Goal: Register for event/course

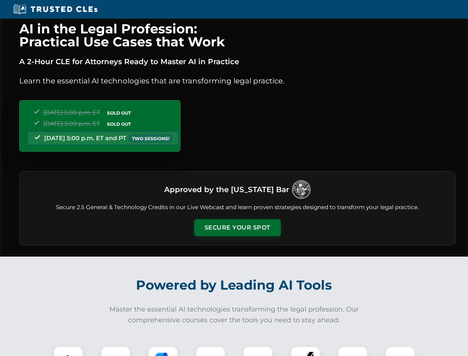
click at [237, 227] on button "Secure Your Spot" at bounding box center [237, 227] width 87 height 17
click at [68, 351] on img at bounding box center [67, 360] width 21 height 21
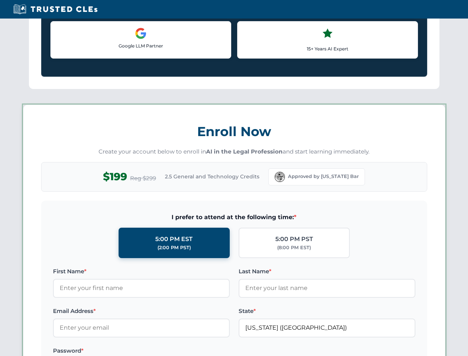
click at [163, 351] on label "Password *" at bounding box center [141, 350] width 177 height 9
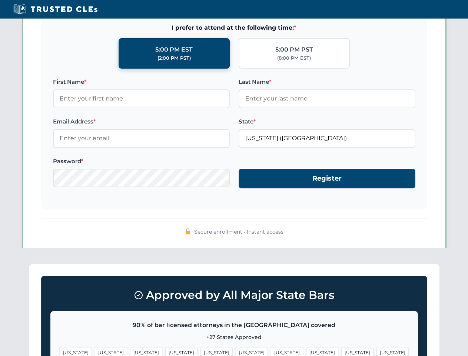
click at [341, 351] on span "[US_STATE]" at bounding box center [357, 352] width 32 height 11
